Goal: Information Seeking & Learning: Learn about a topic

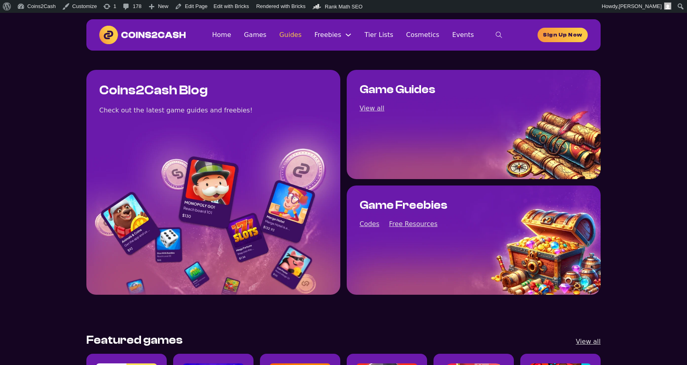
click at [289, 35] on link "Guides" at bounding box center [290, 34] width 22 height 11
click at [290, 36] on link "Guides" at bounding box center [290, 34] width 22 height 11
click at [260, 37] on link "Games" at bounding box center [255, 34] width 22 height 11
click at [163, 32] on img at bounding box center [142, 35] width 86 height 18
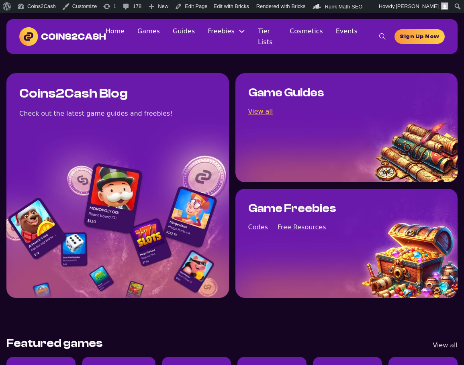
click at [257, 110] on link "View all" at bounding box center [260, 111] width 25 height 11
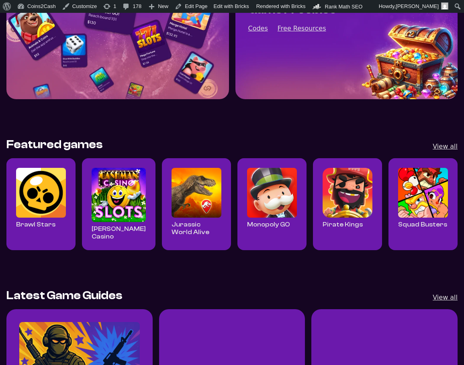
scroll to position [213, 0]
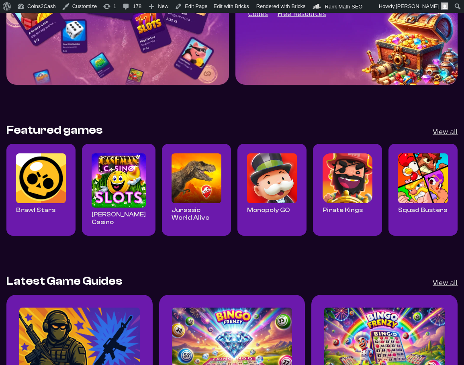
click at [59, 192] on img "Read all Brawl Stars posts" at bounding box center [41, 178] width 50 height 50
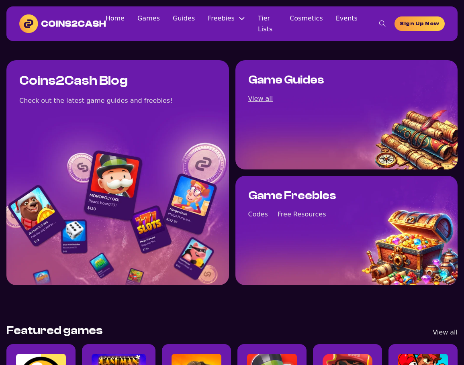
click at [89, 22] on img at bounding box center [62, 23] width 86 height 18
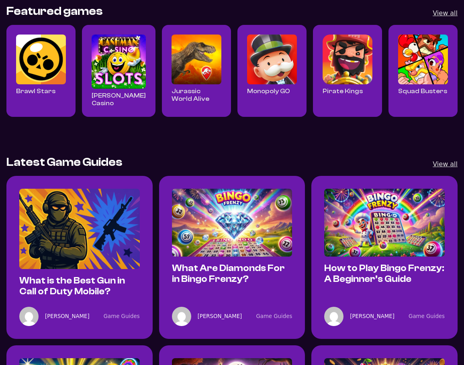
scroll to position [343, 0]
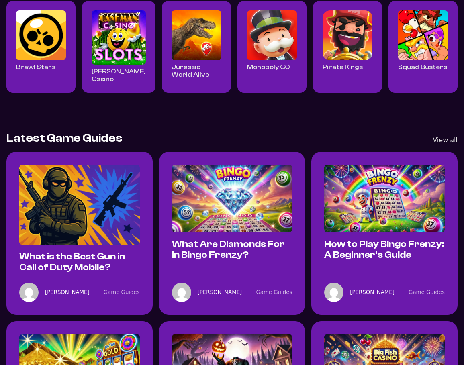
click at [192, 44] on img "Read all Jurassic World Alive posts" at bounding box center [196, 35] width 50 height 50
click at [106, 207] on img "What is the Best Gun in Call of Duty Mobile?" at bounding box center [79, 205] width 120 height 80
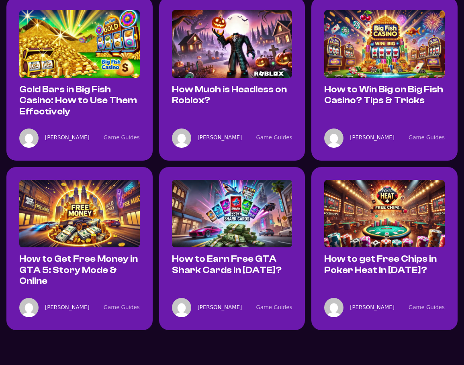
scroll to position [691, 0]
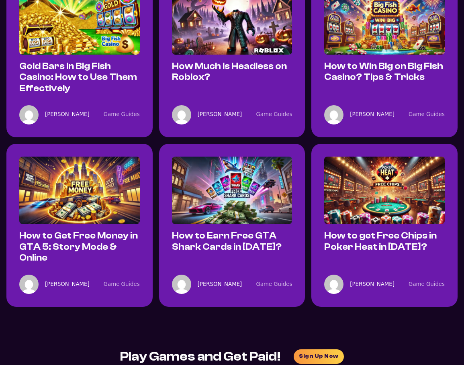
click at [206, 30] on img "How Much is Headless on Roblox?" at bounding box center [232, 21] width 120 height 68
click at [289, 193] on img "How to Earn Free GTA Shark Cards in 2025?" at bounding box center [232, 191] width 120 height 68
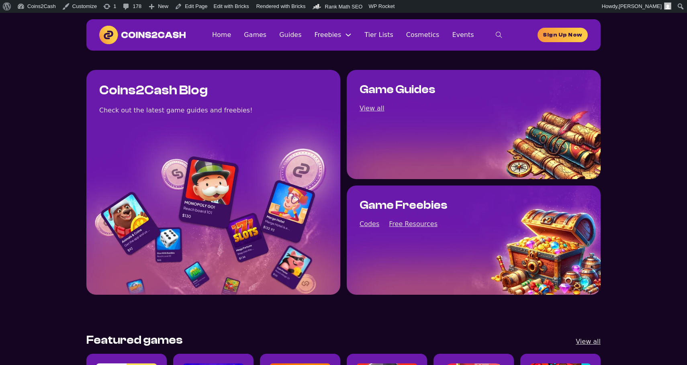
scroll to position [13, 0]
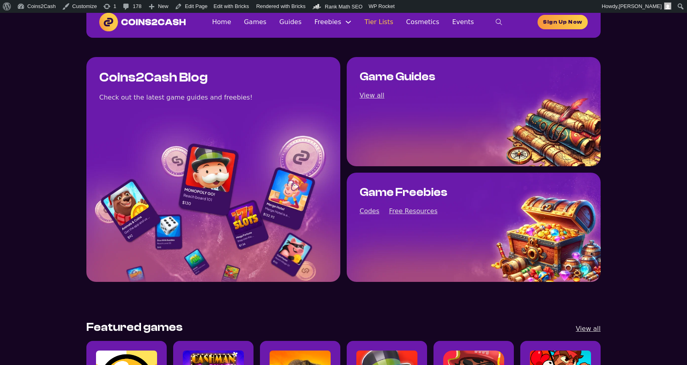
click at [379, 27] on link "Tier Lists" at bounding box center [378, 21] width 29 height 11
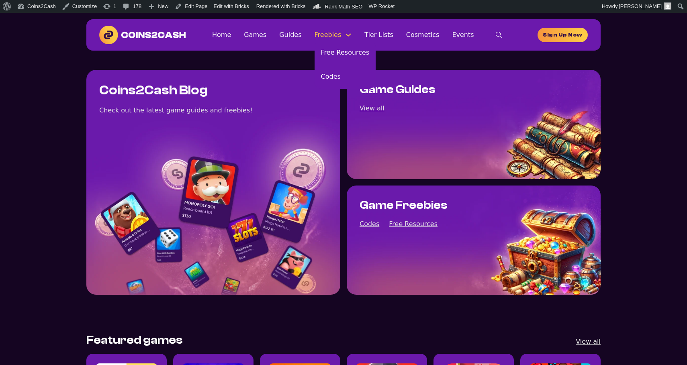
click at [333, 37] on link "Freebies" at bounding box center [327, 34] width 27 height 11
click at [334, 50] on link "Free Resources" at bounding box center [344, 53] width 61 height 24
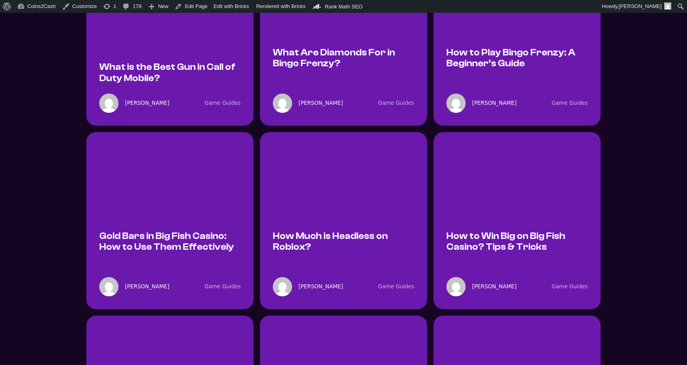
scroll to position [565, 0]
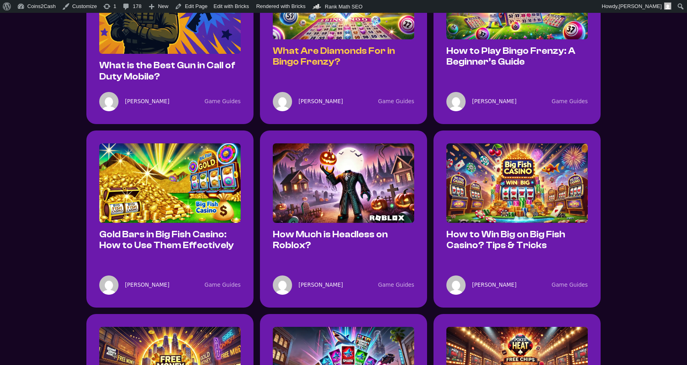
click at [314, 55] on link "What Are Diamonds For in Bingo Frenzy?" at bounding box center [334, 56] width 122 height 21
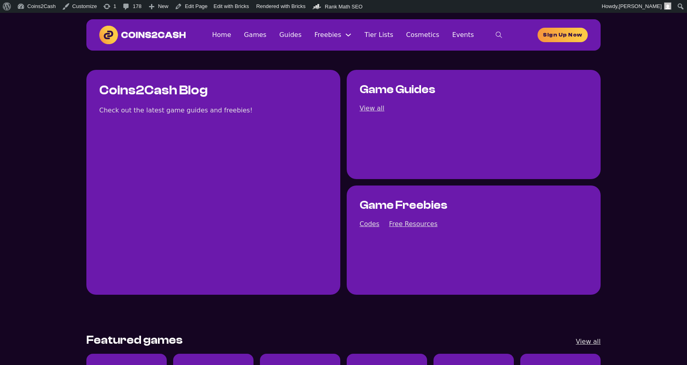
scroll to position [565, 0]
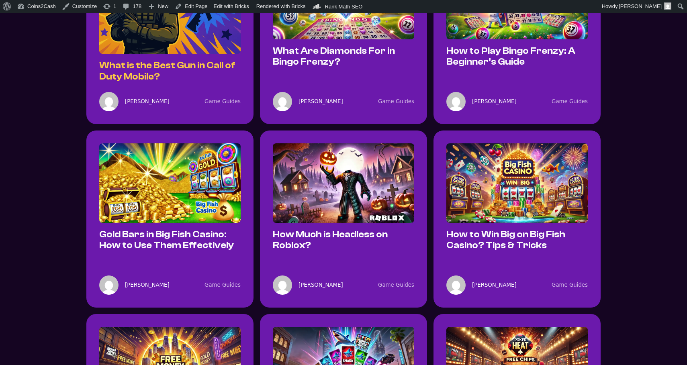
click at [215, 70] on link "What is the Best Gun in Call of Duty Mobile?" at bounding box center [167, 70] width 136 height 21
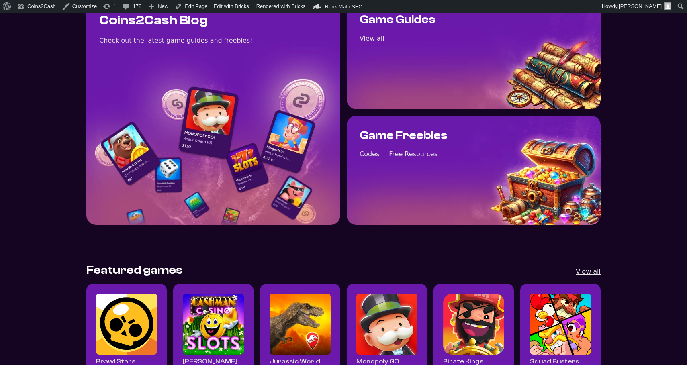
scroll to position [58, 0]
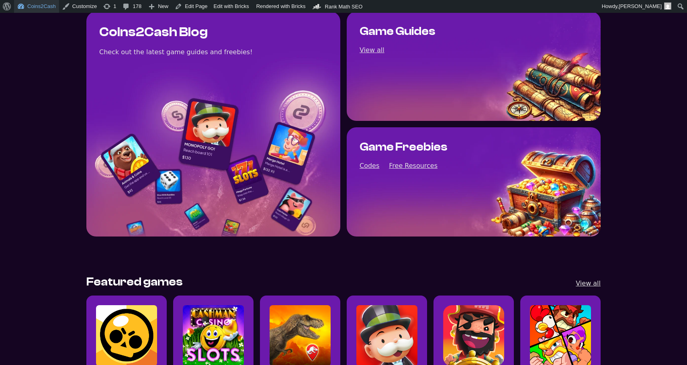
click at [58, 12] on link "Coins2Cash" at bounding box center [36, 6] width 45 height 13
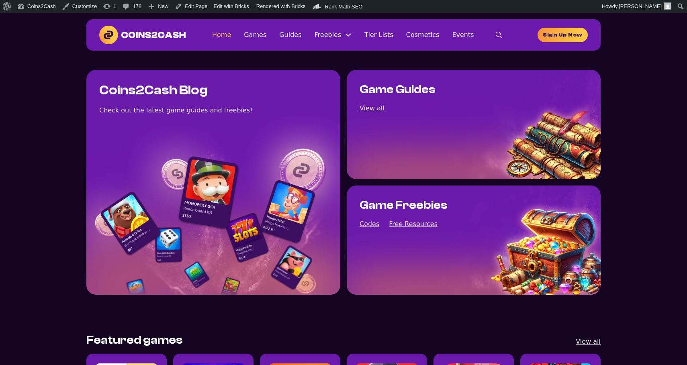
click at [231, 37] on link "Home" at bounding box center [221, 34] width 19 height 11
click at [337, 55] on link "Free Resources" at bounding box center [344, 53] width 61 height 24
click at [390, 39] on link "Tier Lists" at bounding box center [378, 34] width 29 height 11
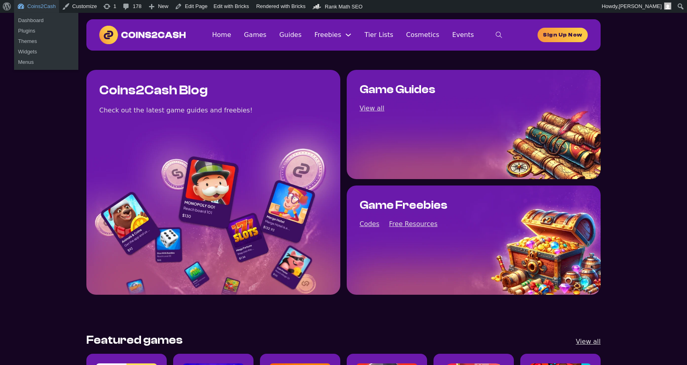
click at [39, 8] on link "Coins2Cash" at bounding box center [36, 6] width 45 height 13
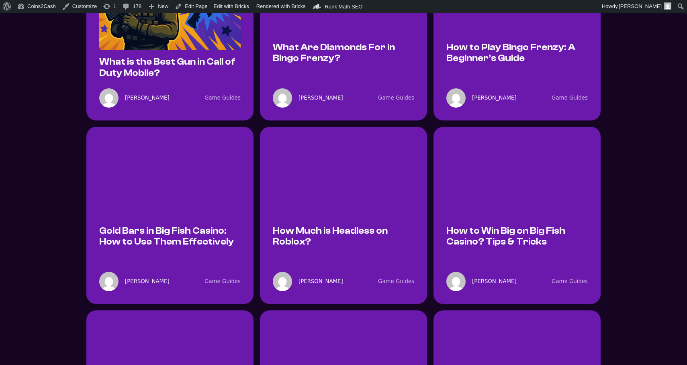
scroll to position [569, 0]
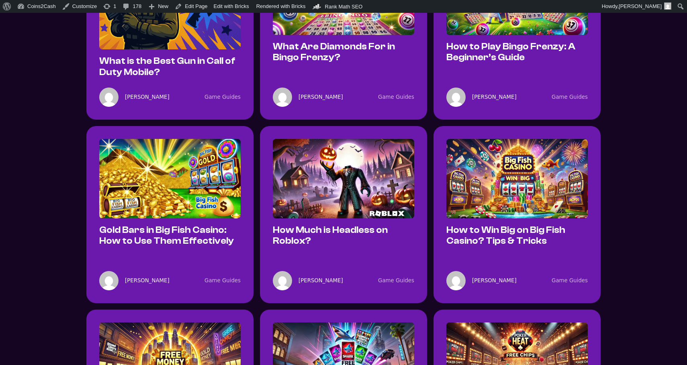
click at [357, 157] on img "How Much is Headless on Roblox?" at bounding box center [343, 179] width 141 height 80
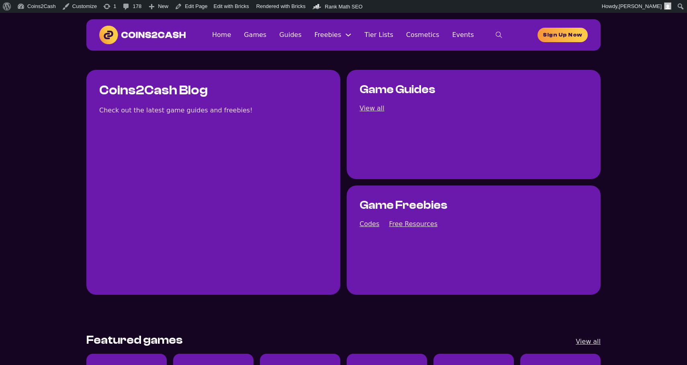
scroll to position [569, 0]
